Goal: Entertainment & Leisure: Consume media (video, audio)

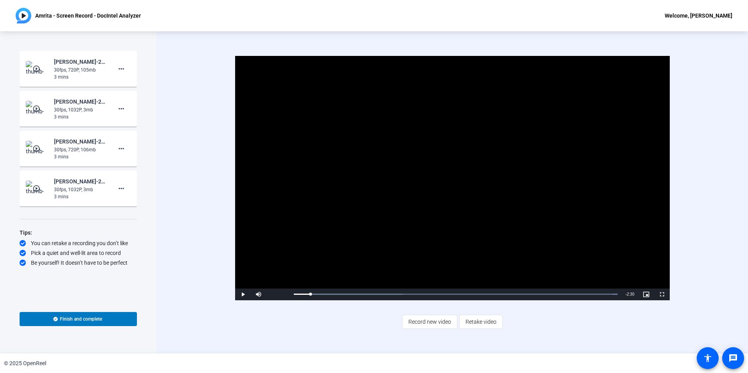
click at [239, 294] on span "Video Player" at bounding box center [243, 294] width 16 height 0
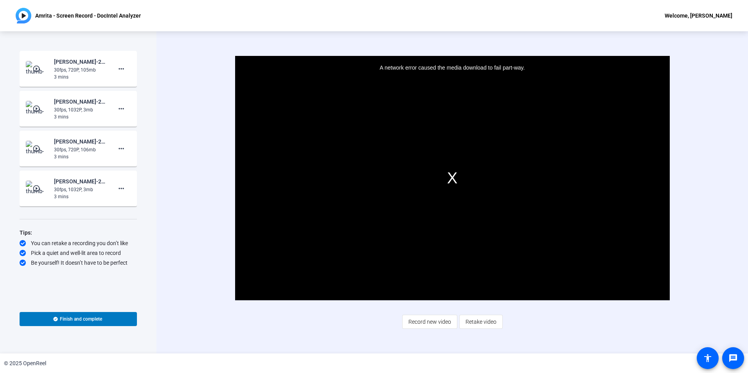
click at [449, 180] on div "A network error caused the media download to fail part-way." at bounding box center [452, 178] width 434 height 244
click at [296, 191] on div "A network error caused the media download to fail part-way." at bounding box center [452, 178] width 434 height 244
click at [34, 70] on mat-icon "play_circle_outline" at bounding box center [36, 69] width 9 height 8
click at [452, 178] on span "Video Player" at bounding box center [452, 178] width 0 height 0
click at [41, 145] on mat-icon "play_circle_outline" at bounding box center [36, 149] width 9 height 8
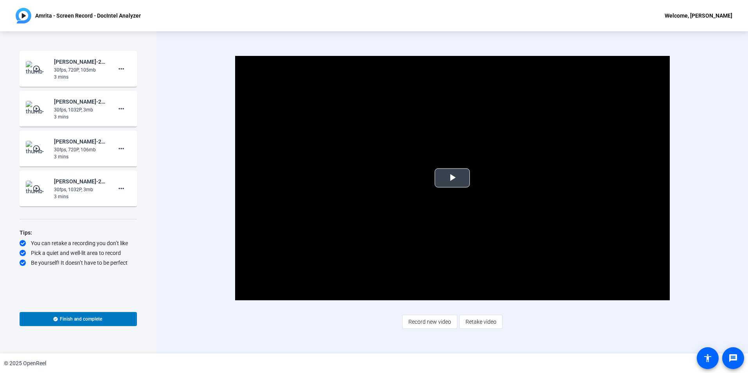
click at [452, 178] on span "Video Player" at bounding box center [452, 178] width 0 height 0
click at [638, 334] on div "Video Player is loading. Play Video Pause Mute Current Time 0:44 / Duration 2:3…" at bounding box center [451, 192] width 591 height 322
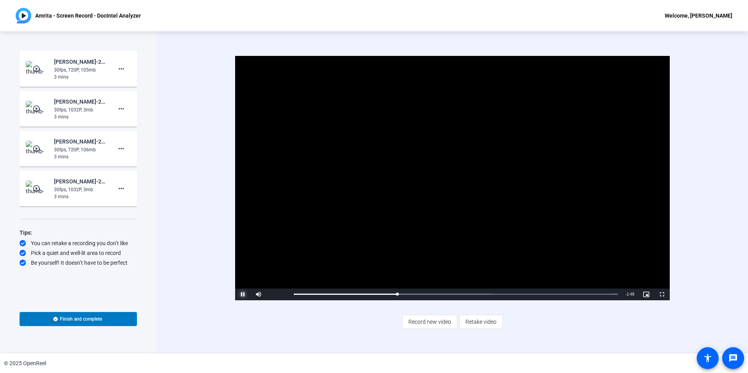
click at [241, 294] on span "Video Player" at bounding box center [243, 294] width 16 height 0
